Goal: Register for event/course

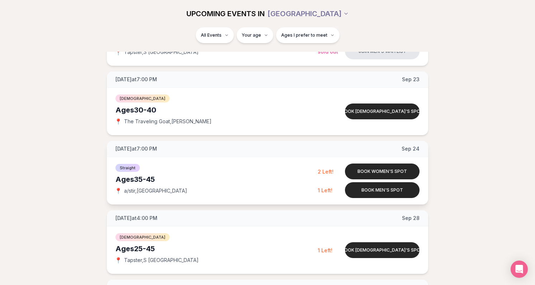
scroll to position [667, 0]
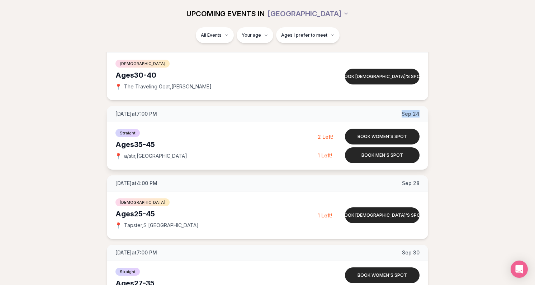
drag, startPoint x: 403, startPoint y: 112, endPoint x: 421, endPoint y: 112, distance: 18.3
click at [421, 112] on div "[DATE] at 7:00 PM [DATE]" at bounding box center [267, 114] width 321 height 16
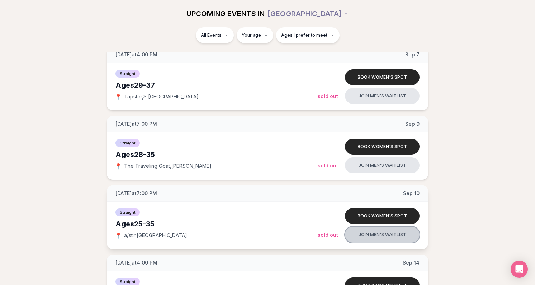
scroll to position [173, 0]
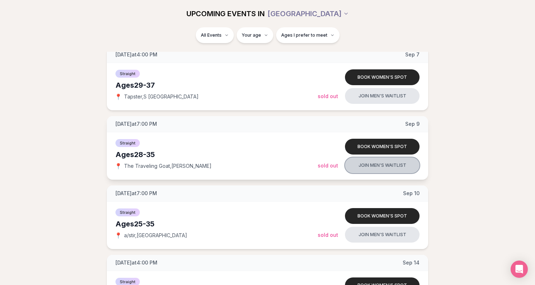
click at [379, 165] on button "Join men's waitlist" at bounding box center [382, 165] width 75 height 16
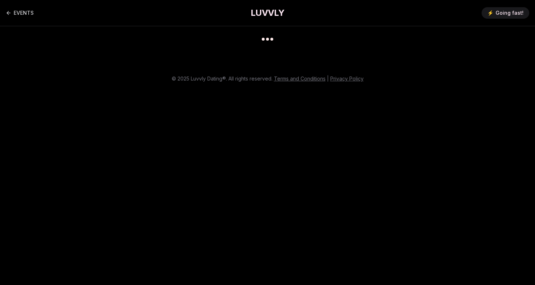
scroll to position [6, 0]
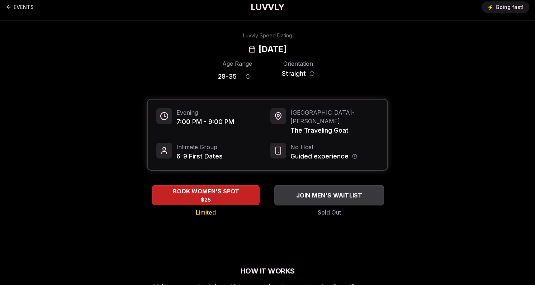
click at [338, 192] on button "JOIN MEN'S WAITLIST" at bounding box center [329, 194] width 110 height 20
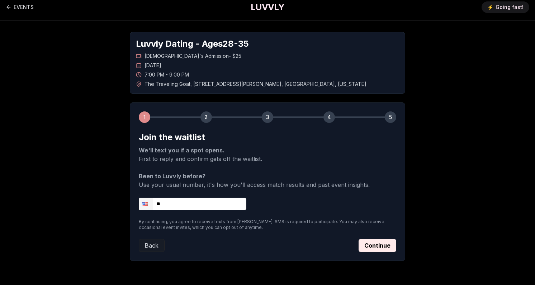
click at [183, 205] on input "**" at bounding box center [193, 203] width 108 height 13
type input "**********"
click at [282, 175] on p "Been to Luvvly before? Use your usual number, it's how you'll access match resu…" at bounding box center [268, 180] width 258 height 17
drag, startPoint x: 145, startPoint y: 186, endPoint x: 234, endPoint y: 186, distance: 89.7
click at [234, 186] on p "Been to Luvvly before? Use your usual number, it's how you'll access match resu…" at bounding box center [268, 180] width 258 height 17
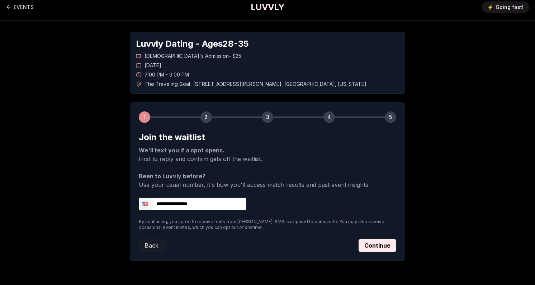
click at [263, 187] on p "Been to Luvvly before? Use your usual number, it's how you'll access match resu…" at bounding box center [268, 180] width 258 height 17
drag, startPoint x: 165, startPoint y: 158, endPoint x: 277, endPoint y: 159, distance: 112.3
click at [277, 159] on p "We'll text you if a spot opens. First to reply and confirm gets off the waitlis…" at bounding box center [268, 154] width 258 height 17
click at [374, 245] on button "Continue" at bounding box center [378, 245] width 38 height 13
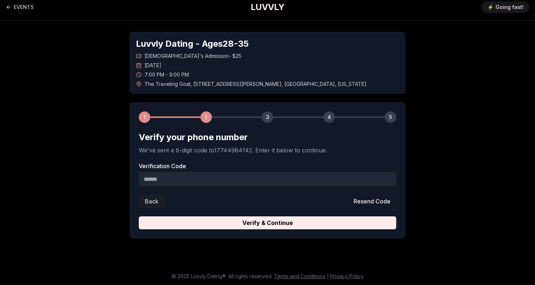
click at [216, 178] on input "Verification Code" at bounding box center [268, 179] width 258 height 14
type input "******"
click at [268, 222] on button "Verify & Continue" at bounding box center [268, 222] width 258 height 13
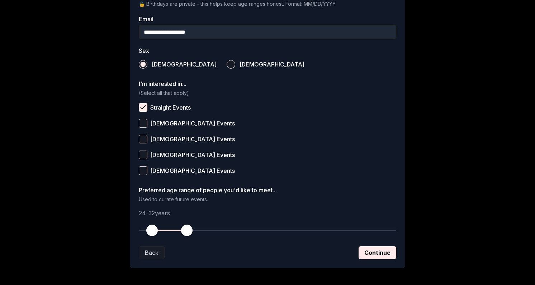
scroll to position [226, 0]
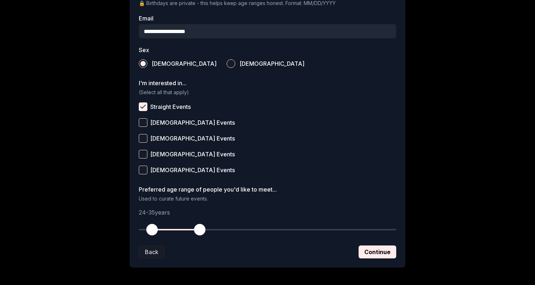
drag, startPoint x: 193, startPoint y: 230, endPoint x: 199, endPoint y: 229, distance: 6.2
click at [199, 229] on button "button" at bounding box center [200, 229] width 16 height 16
click at [378, 256] on button "Continue" at bounding box center [378, 251] width 38 height 13
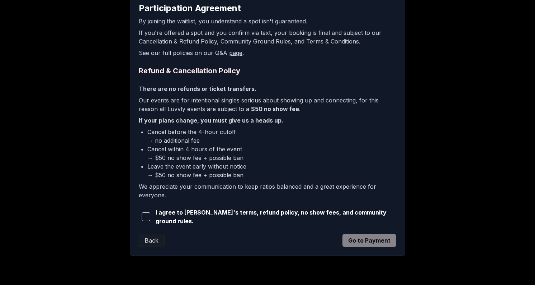
scroll to position [139, 0]
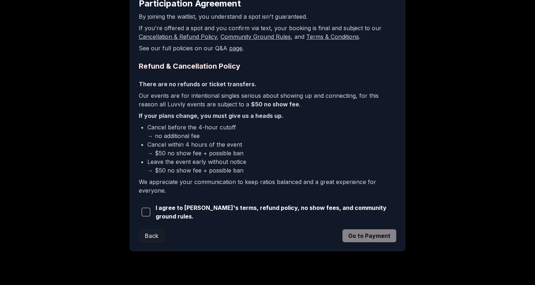
click at [147, 206] on button "button" at bounding box center [146, 212] width 14 height 16
click at [386, 239] on button "Go to Payment" at bounding box center [370, 235] width 54 height 13
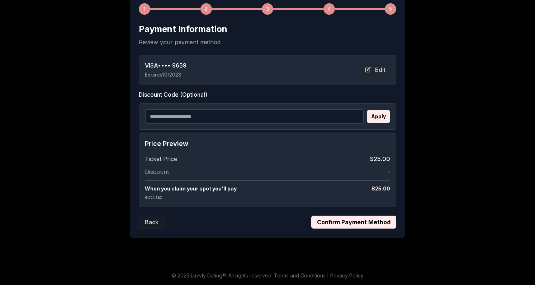
click at [377, 223] on button "Confirm Payment Method" at bounding box center [353, 221] width 85 height 13
